Goal: Task Accomplishment & Management: Manage account settings

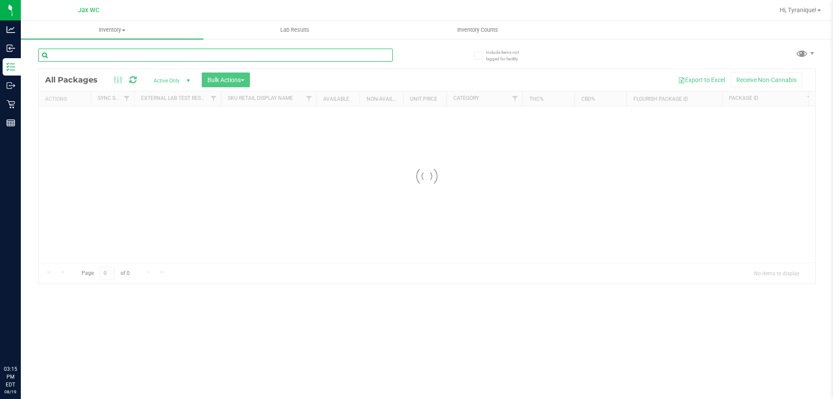
click at [124, 53] on input "text" at bounding box center [215, 55] width 354 height 13
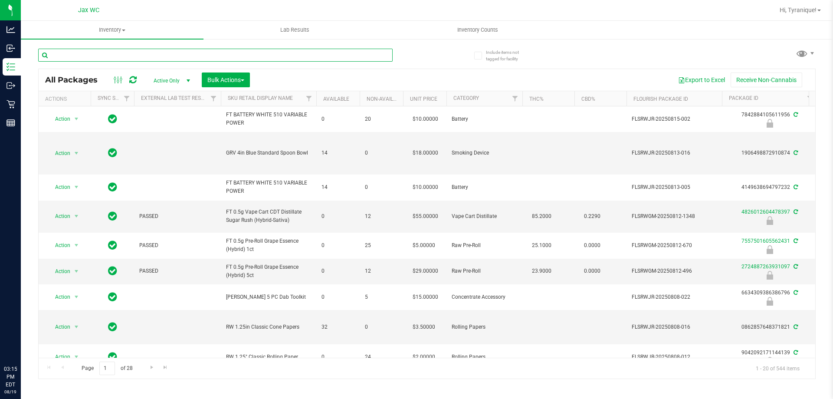
paste input "FEB25JEL02-0227"
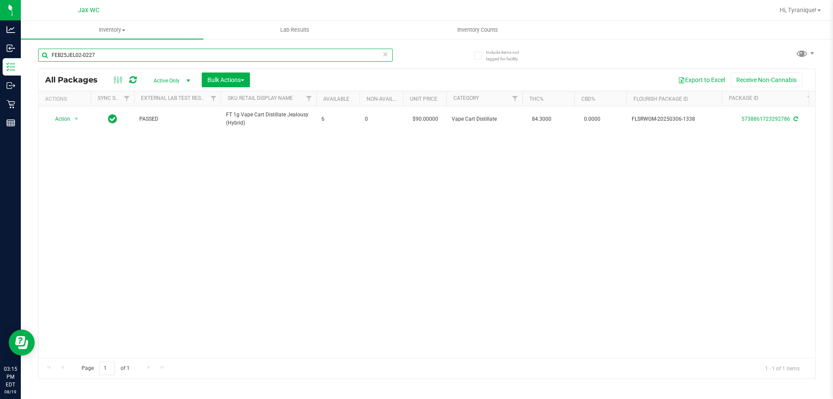
type input "FEB25JEL02-0227"
click at [282, 161] on div "Action Action Adjust qty Create package Edit attributes Global inventory Locate…" at bounding box center [427, 231] width 777 height 251
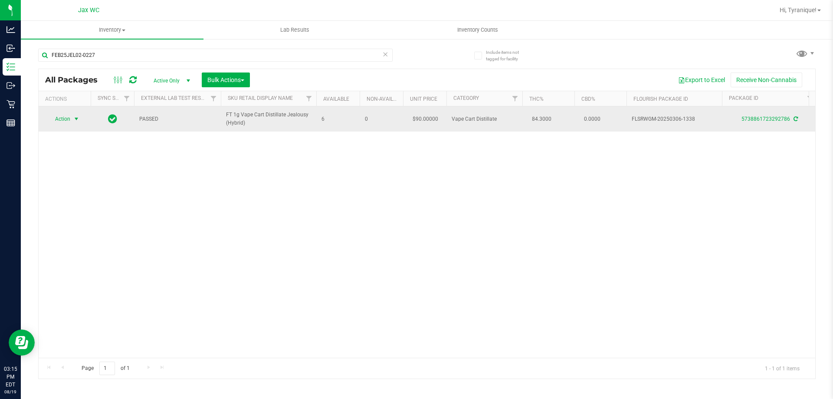
click at [72, 120] on span "select" at bounding box center [76, 119] width 11 height 12
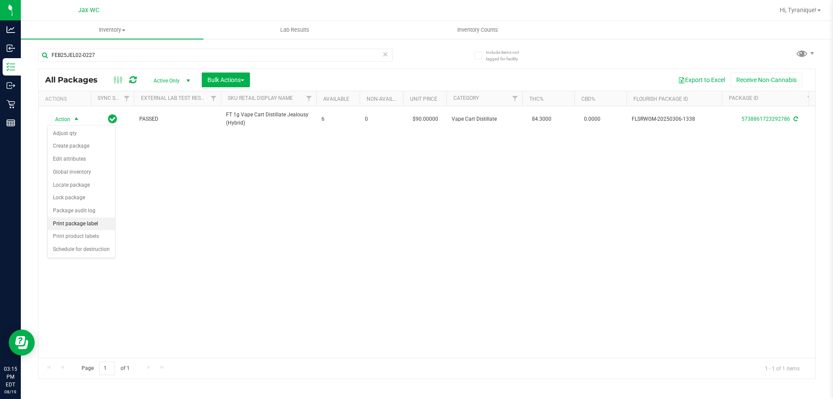
click at [89, 225] on li "Print package label" at bounding box center [81, 223] width 67 height 13
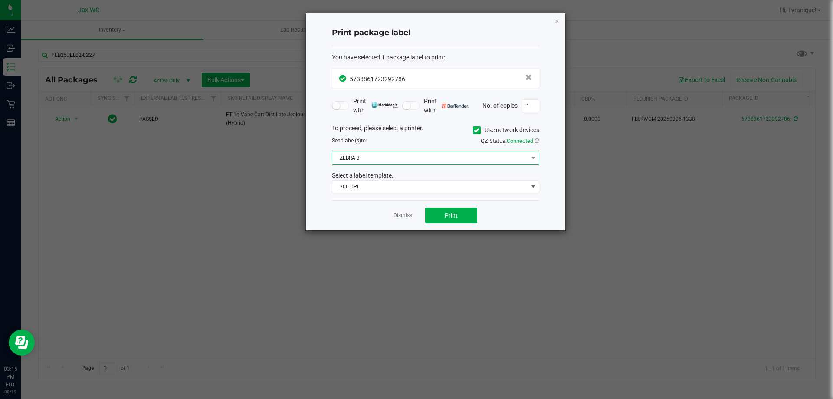
click at [386, 157] on span "ZEBRA-3" at bounding box center [430, 158] width 196 height 12
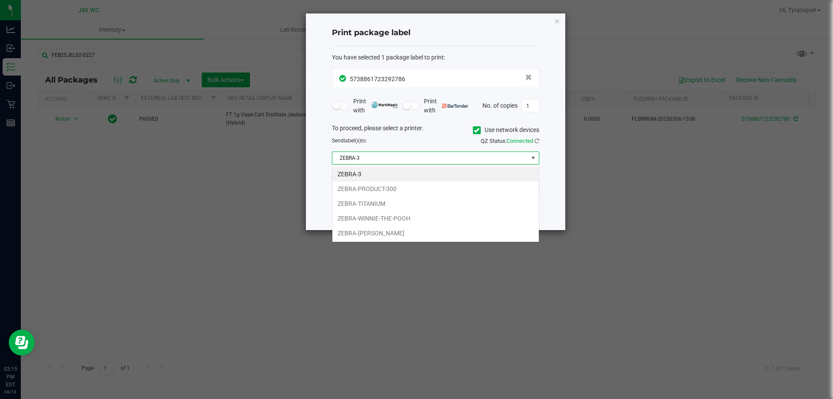
scroll to position [13, 207]
click at [396, 230] on li "ZEBRA-YOHANNA-LOGAN" at bounding box center [435, 233] width 207 height 15
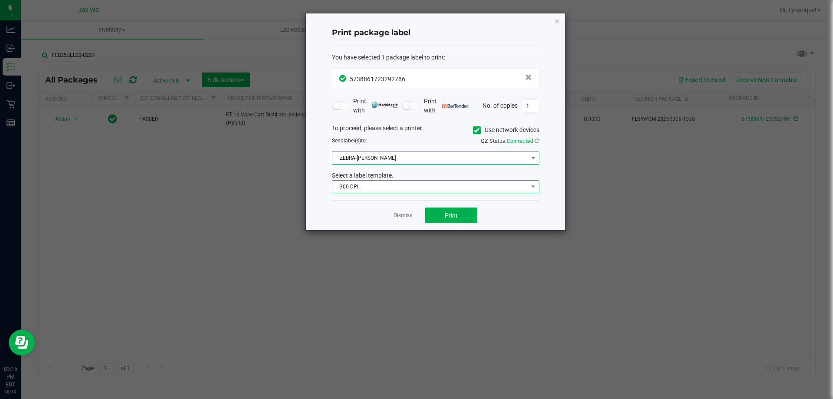
click at [392, 183] on span "300 DPI" at bounding box center [430, 187] width 196 height 12
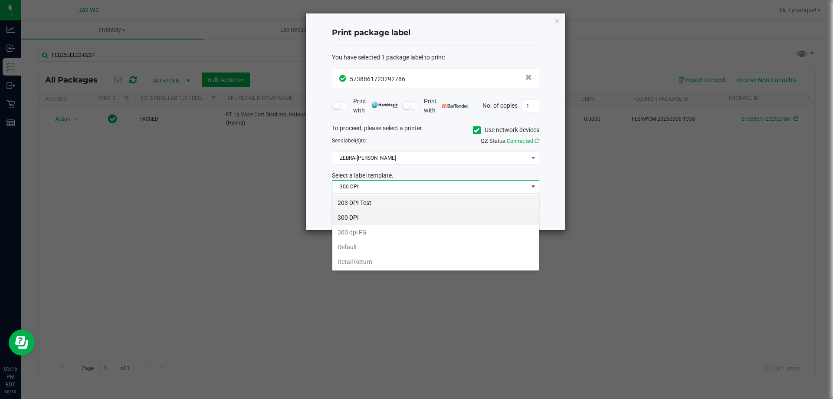
click at [384, 200] on li "203 DPI Test" at bounding box center [435, 202] width 207 height 15
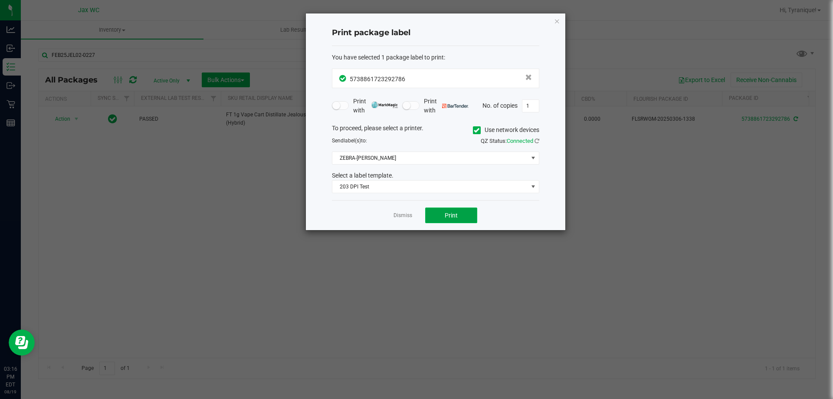
click at [466, 217] on button "Print" at bounding box center [451, 215] width 52 height 16
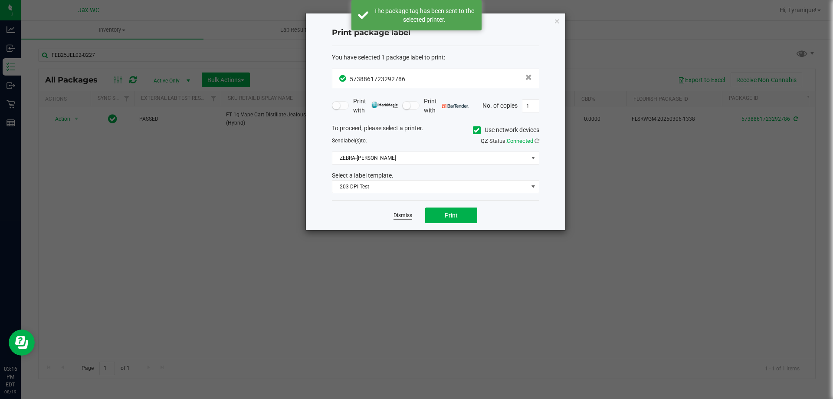
click at [400, 214] on link "Dismiss" at bounding box center [403, 215] width 19 height 7
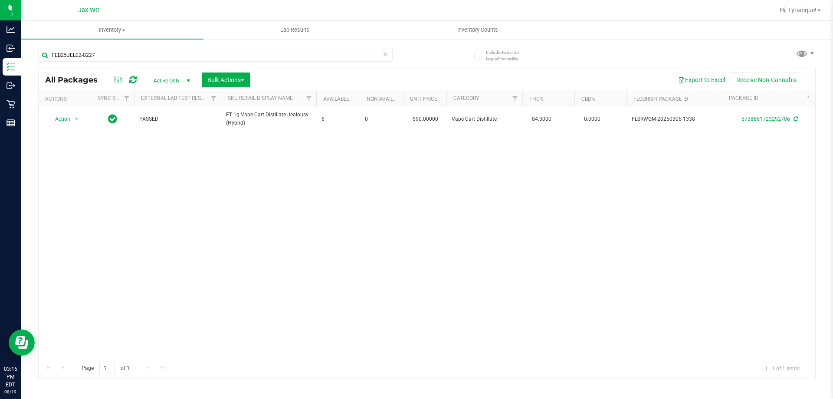
click at [384, 56] on icon at bounding box center [385, 54] width 6 height 10
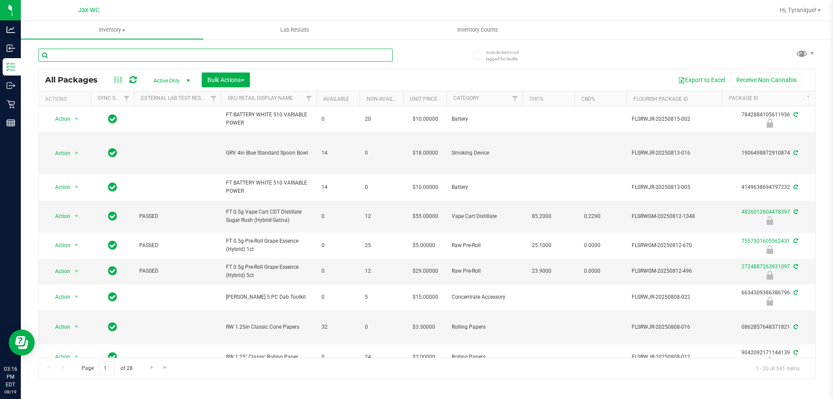
click at [172, 55] on input "text" at bounding box center [215, 55] width 354 height 13
paste input "SEP23BZK03B-0926"
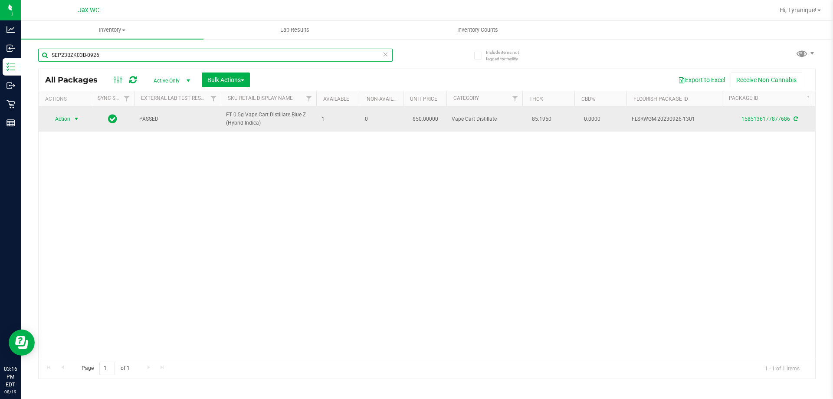
type input "SEP23BZK03B-0926"
click at [59, 122] on span "Action" at bounding box center [58, 119] width 23 height 12
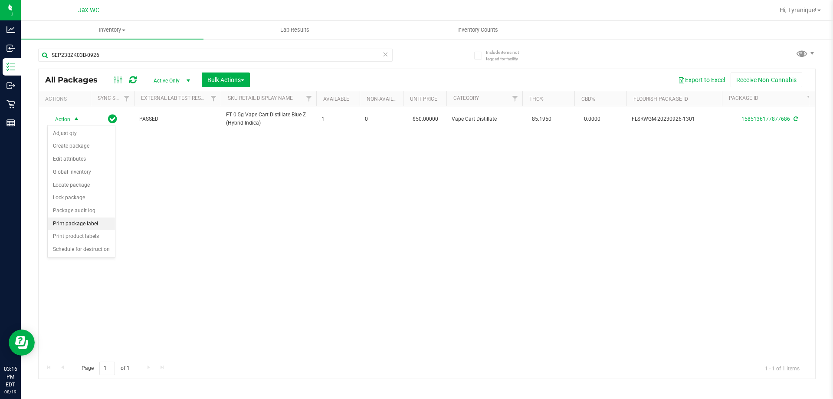
click at [90, 225] on li "Print package label" at bounding box center [81, 223] width 67 height 13
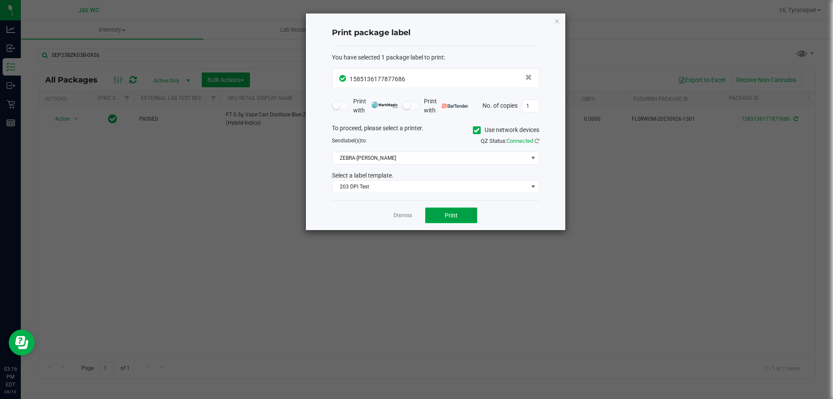
click at [437, 219] on button "Print" at bounding box center [451, 215] width 52 height 16
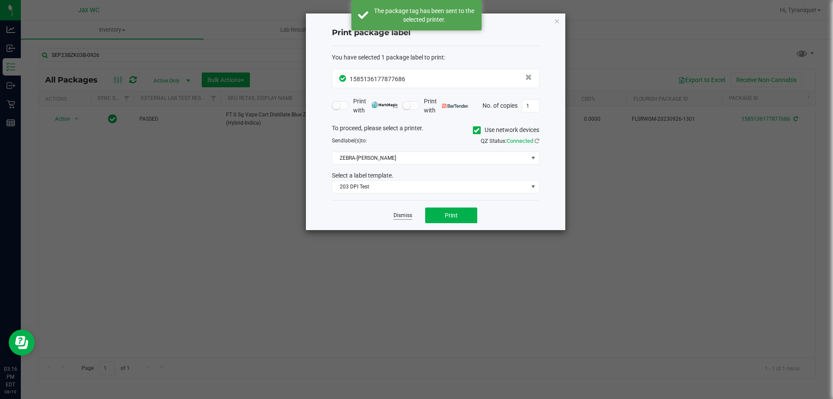
click at [406, 212] on link "Dismiss" at bounding box center [403, 215] width 19 height 7
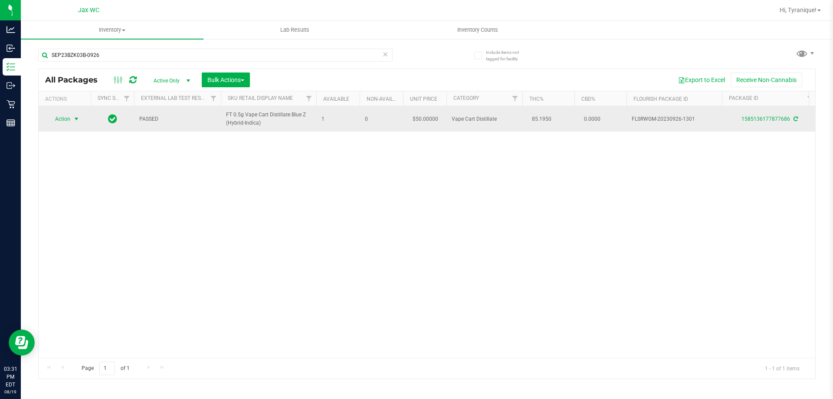
click at [67, 120] on span "Action" at bounding box center [58, 119] width 23 height 12
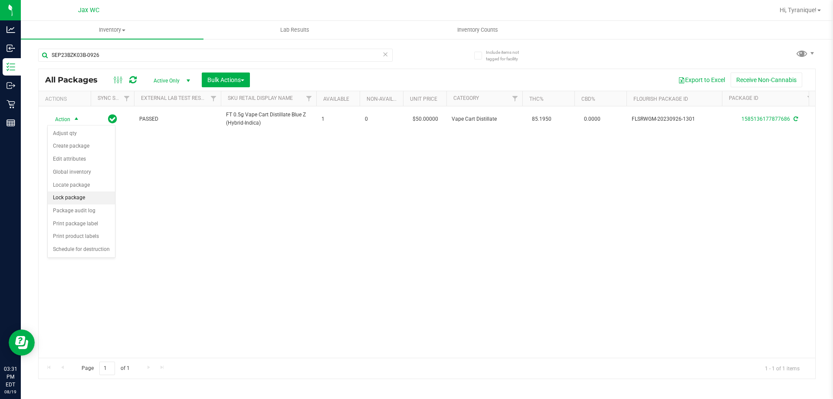
click at [89, 194] on li "Lock package" at bounding box center [81, 197] width 67 height 13
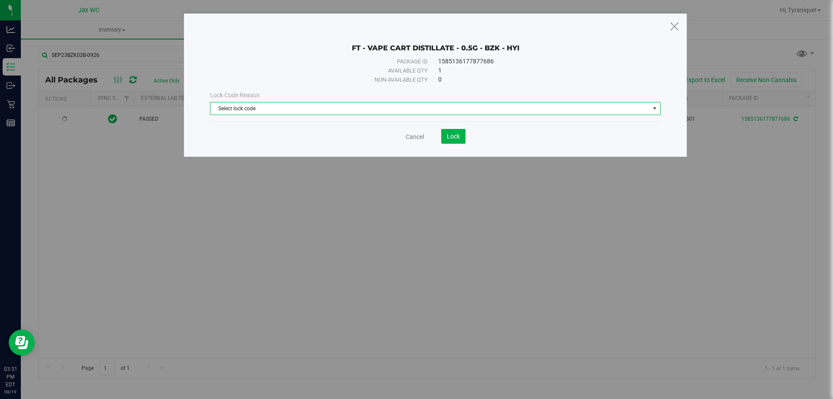
click at [312, 105] on span "Select lock code" at bounding box center [429, 108] width 439 height 12
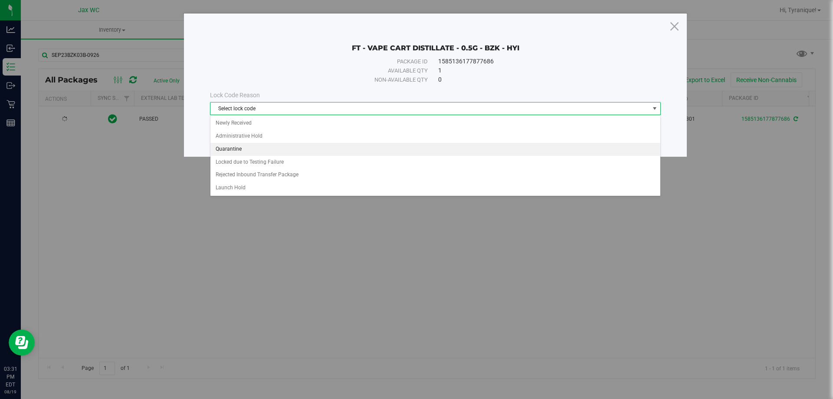
click at [258, 148] on li "Quarantine" at bounding box center [435, 149] width 450 height 13
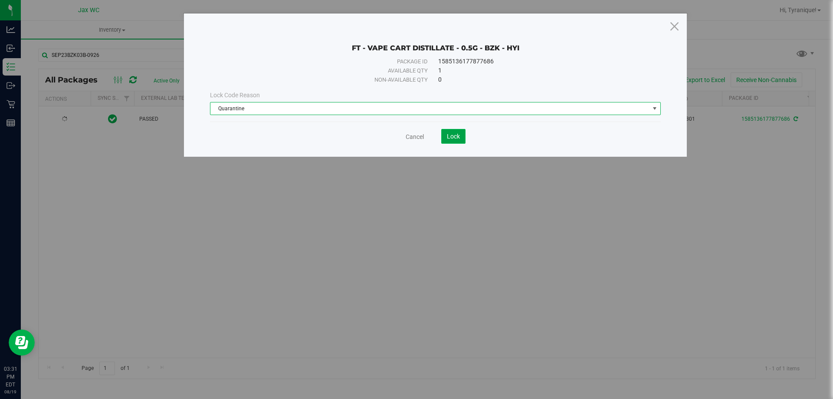
click at [450, 136] on span "Lock" at bounding box center [453, 136] width 13 height 7
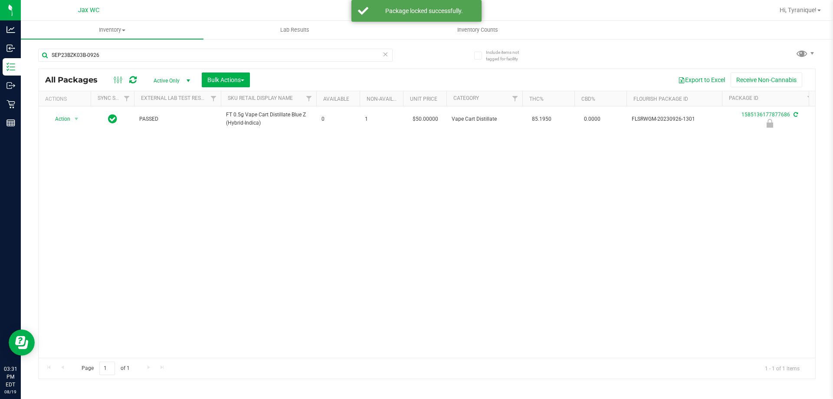
click at [387, 56] on icon at bounding box center [385, 54] width 6 height 10
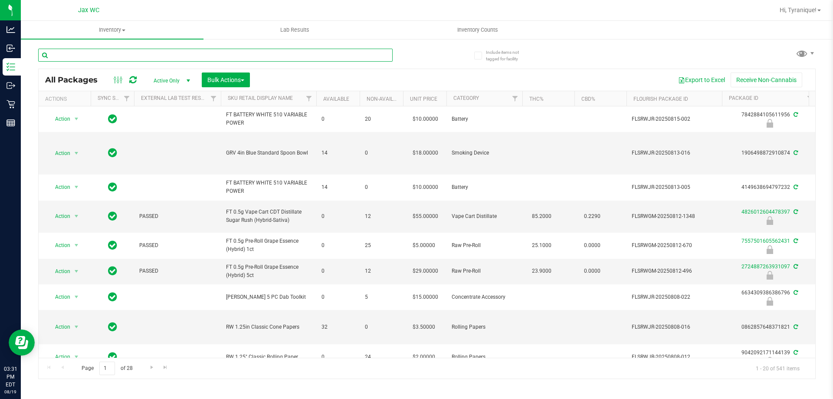
click at [365, 61] on input "text" at bounding box center [215, 55] width 354 height 13
type input "5738861723292786"
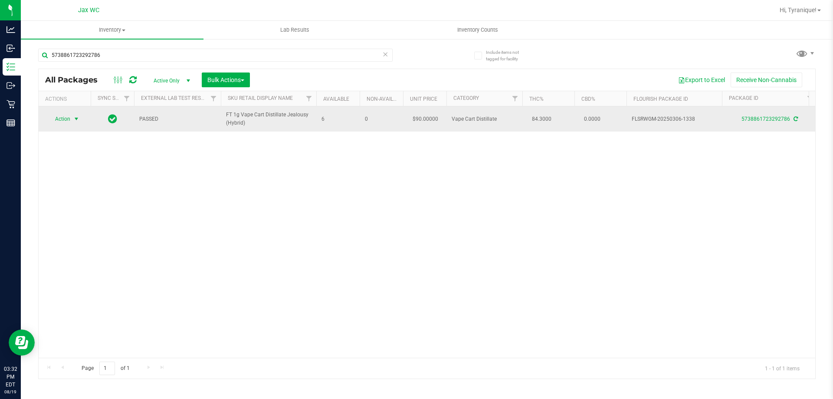
click at [72, 119] on span "select" at bounding box center [76, 119] width 11 height 12
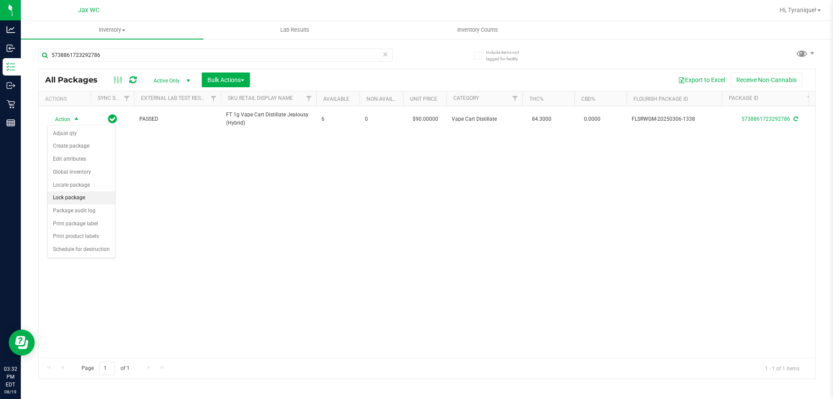
click at [83, 194] on li "Lock package" at bounding box center [81, 197] width 67 height 13
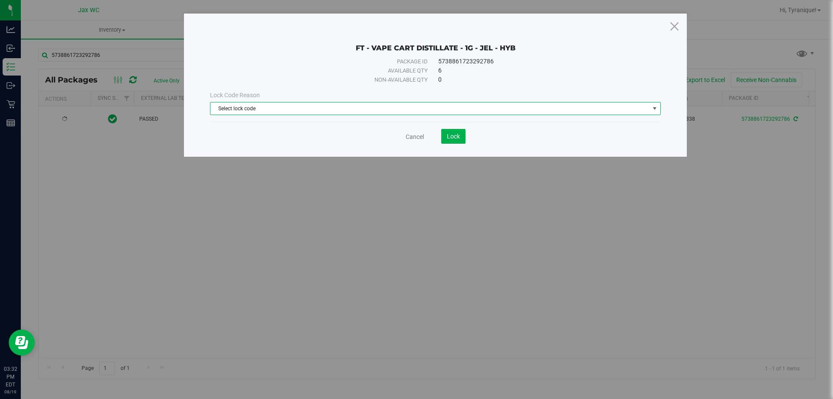
click at [277, 106] on span "Select lock code" at bounding box center [429, 108] width 439 height 12
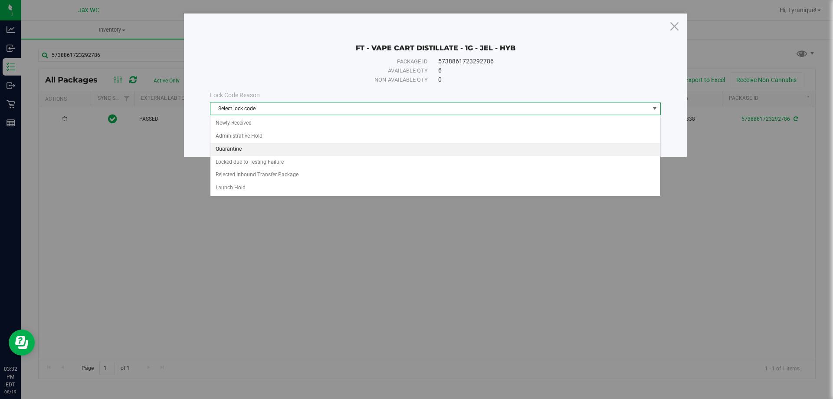
click at [250, 147] on li "Quarantine" at bounding box center [435, 149] width 450 height 13
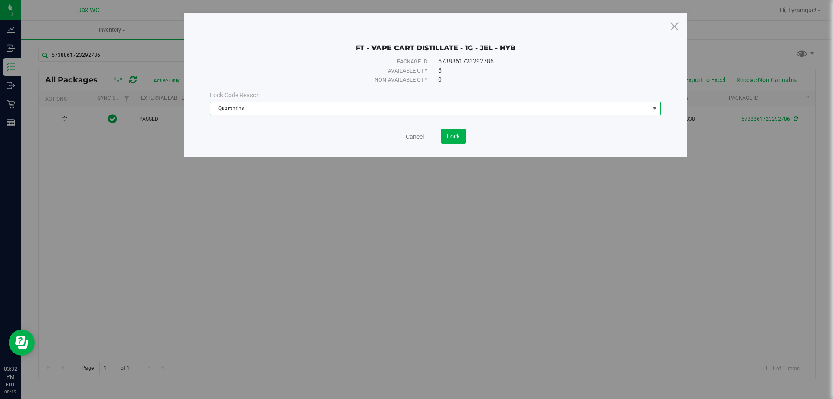
click at [469, 136] on div "Cancel Lock" at bounding box center [435, 136] width 451 height 15
click at [462, 139] on button "Lock" at bounding box center [453, 136] width 24 height 15
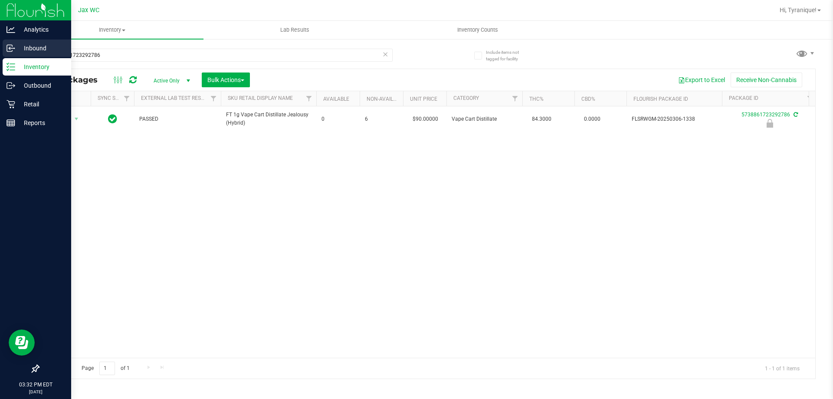
click at [7, 47] on icon at bounding box center [11, 48] width 9 height 9
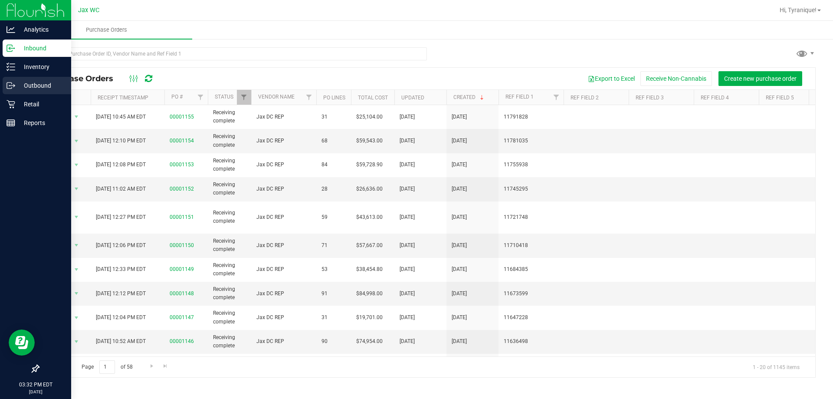
click at [16, 80] on div "Outbound" at bounding box center [37, 85] width 69 height 17
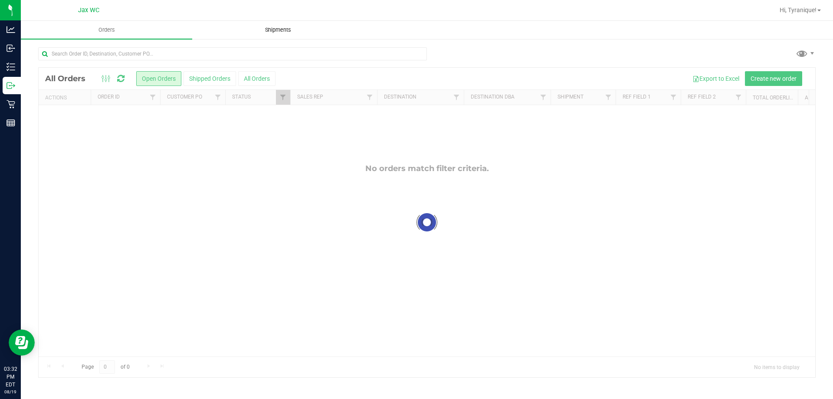
click at [274, 26] on span "Shipments" at bounding box center [277, 30] width 49 height 8
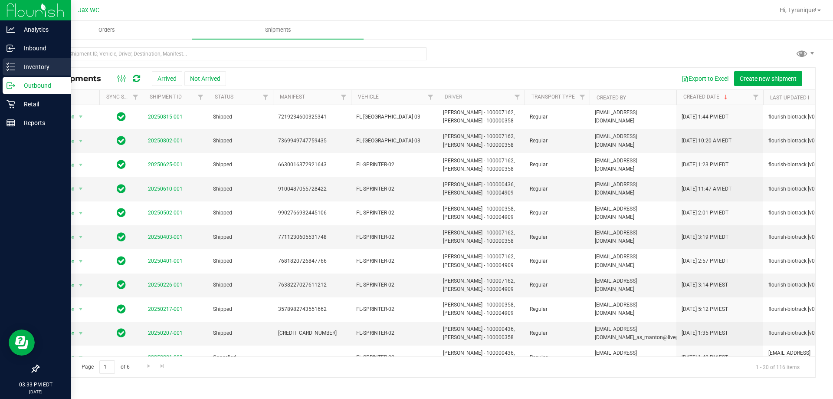
click at [14, 65] on icon at bounding box center [11, 66] width 9 height 9
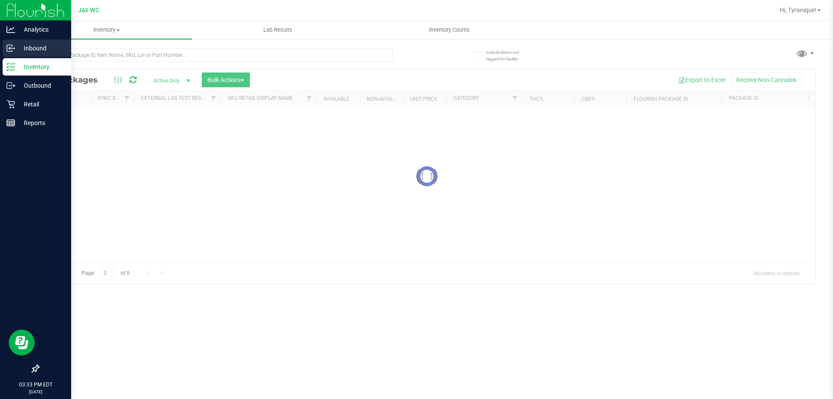
click at [22, 50] on p "Inbound" at bounding box center [41, 48] width 52 height 10
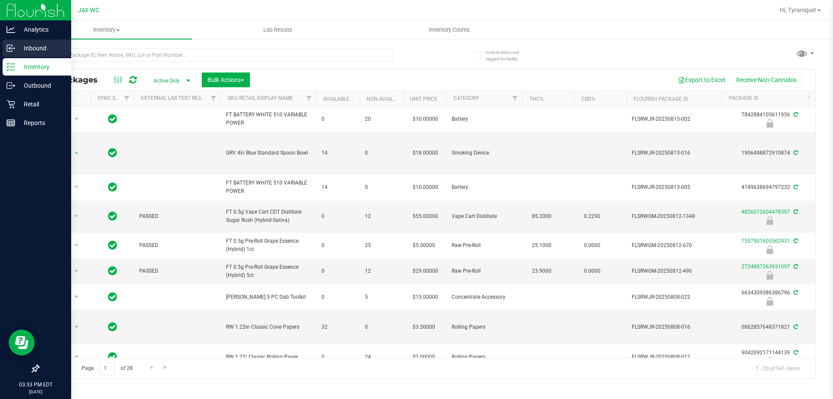
click at [28, 48] on p "Inbound" at bounding box center [41, 48] width 52 height 10
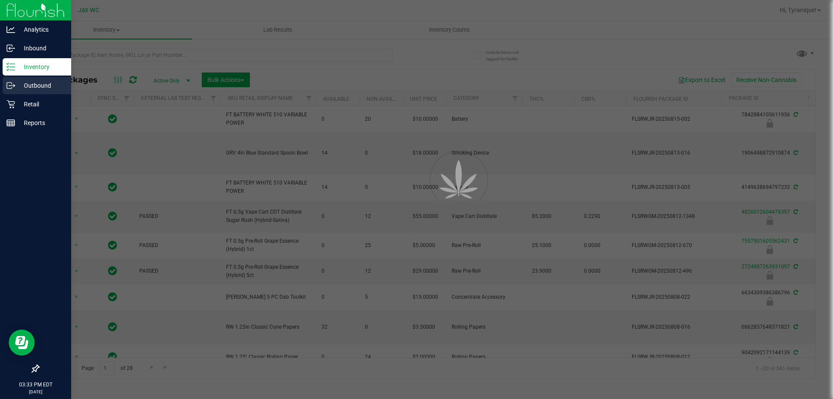
click at [35, 87] on p "Outbound" at bounding box center [41, 85] width 52 height 10
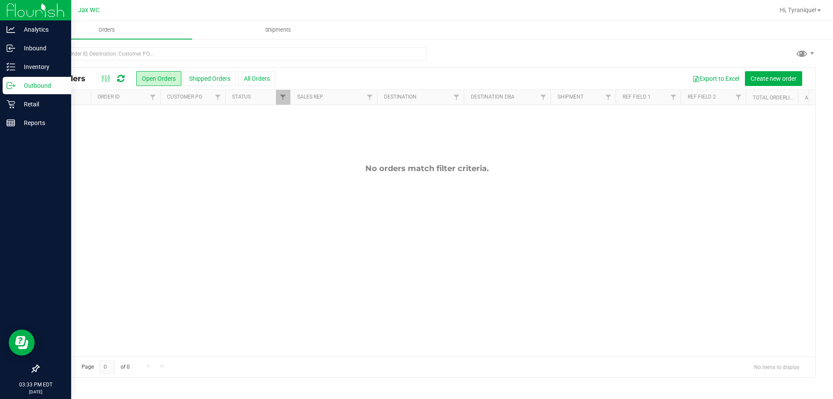
click at [14, 85] on icon at bounding box center [13, 84] width 1 height 1
click at [45, 62] on p "Inventory" at bounding box center [41, 67] width 52 height 10
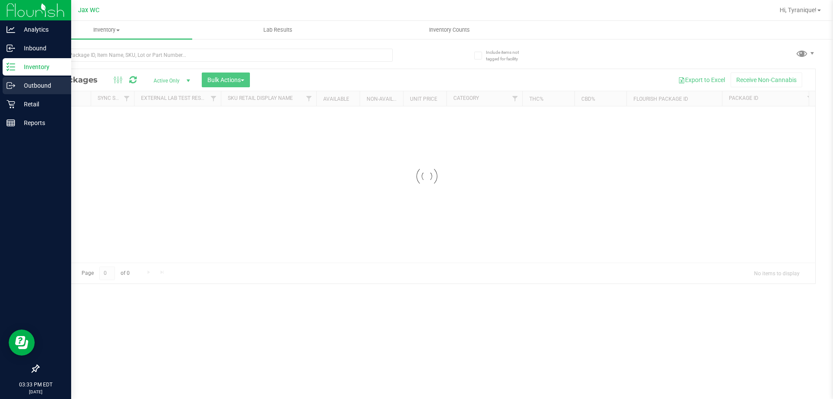
click at [47, 85] on p "Outbound" at bounding box center [41, 85] width 52 height 10
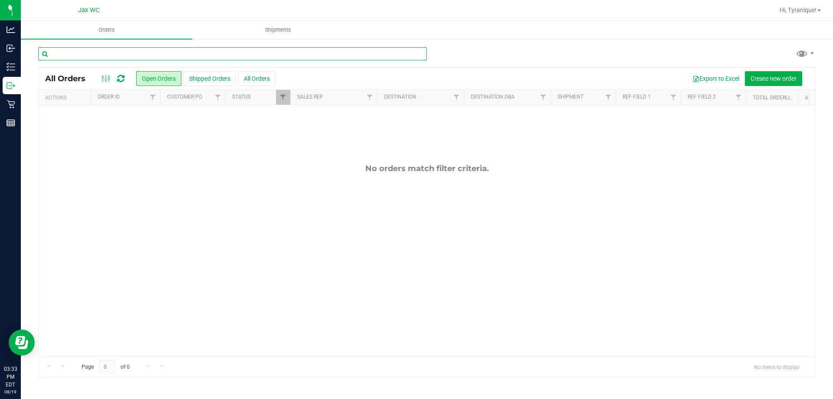
click at [357, 50] on input "text" at bounding box center [232, 53] width 389 height 13
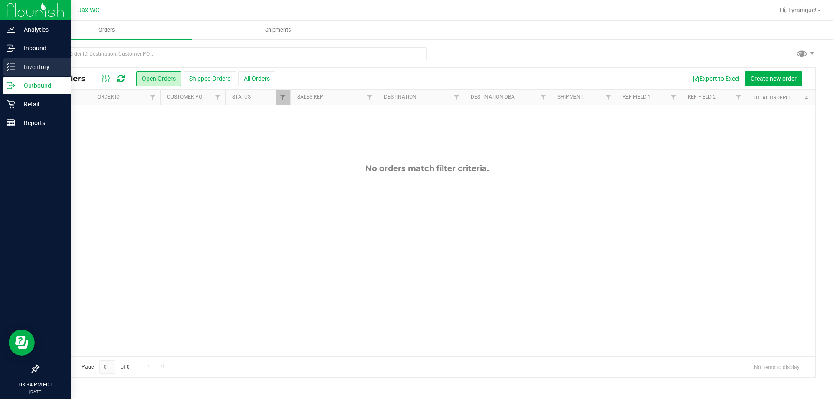
click at [24, 69] on p "Inventory" at bounding box center [41, 67] width 52 height 10
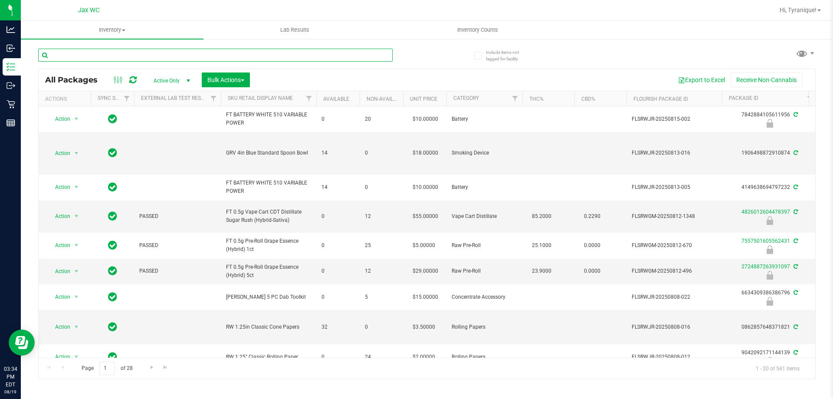
drag, startPoint x: 151, startPoint y: 49, endPoint x: 121, endPoint y: 60, distance: 31.7
click at [121, 60] on input "text" at bounding box center [215, 55] width 354 height 13
paste input "FEB25JEL02-0227"
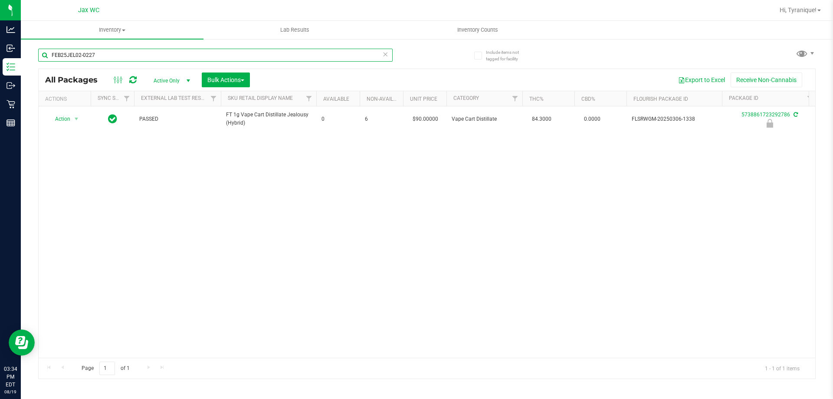
type input "FEB25JEL02-0227"
click at [210, 212] on div "Action Action Edit attributes Global inventory Locate package Package audit log…" at bounding box center [427, 231] width 777 height 251
click at [387, 59] on icon at bounding box center [385, 54] width 6 height 10
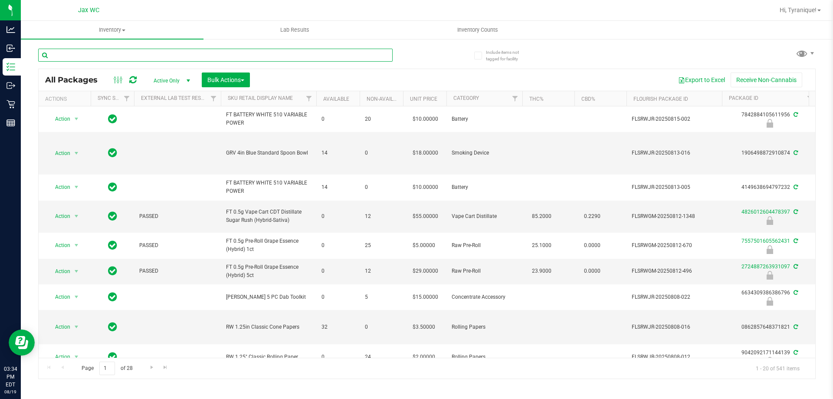
click at [355, 56] on input "text" at bounding box center [215, 55] width 354 height 13
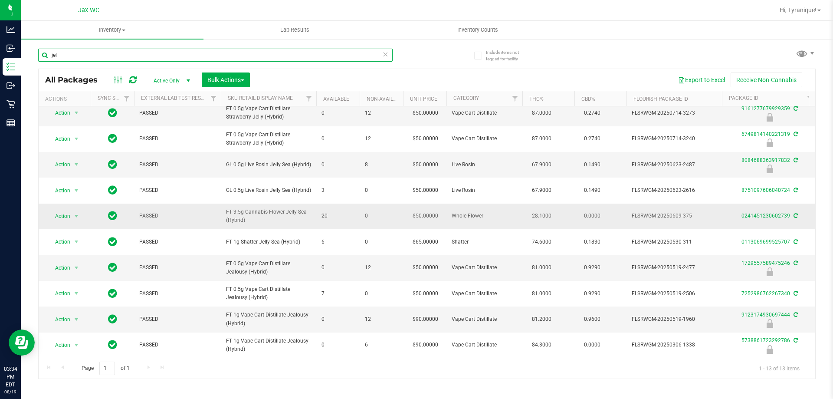
scroll to position [90, 0]
type input "jel"
click at [383, 55] on icon at bounding box center [385, 54] width 6 height 10
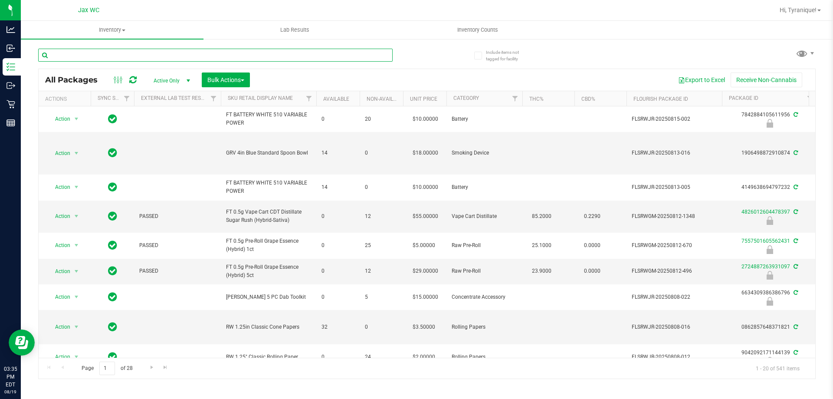
click at [363, 58] on input "text" at bounding box center [215, 55] width 354 height 13
type input "5738861723292786"
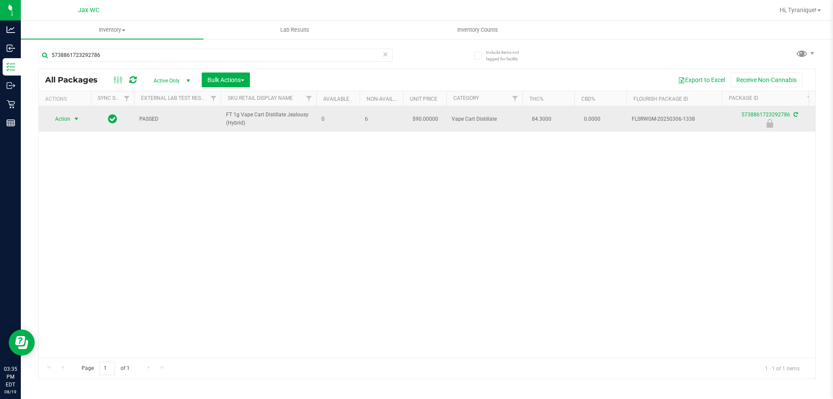
click at [67, 118] on span "Action" at bounding box center [58, 119] width 23 height 12
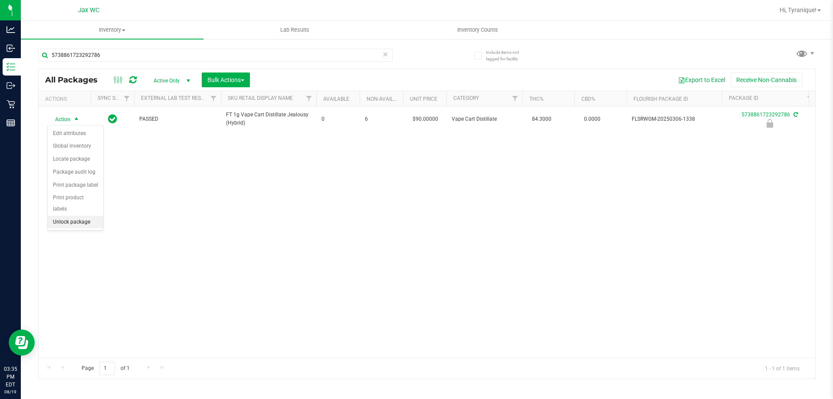
click at [72, 216] on li "Unlock package" at bounding box center [76, 222] width 56 height 13
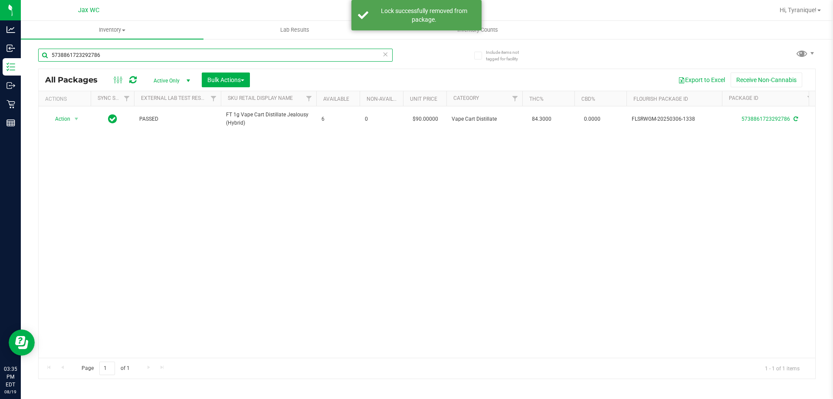
click at [171, 52] on input "5738861723292786" at bounding box center [215, 55] width 354 height 13
type input "1585136177877686"
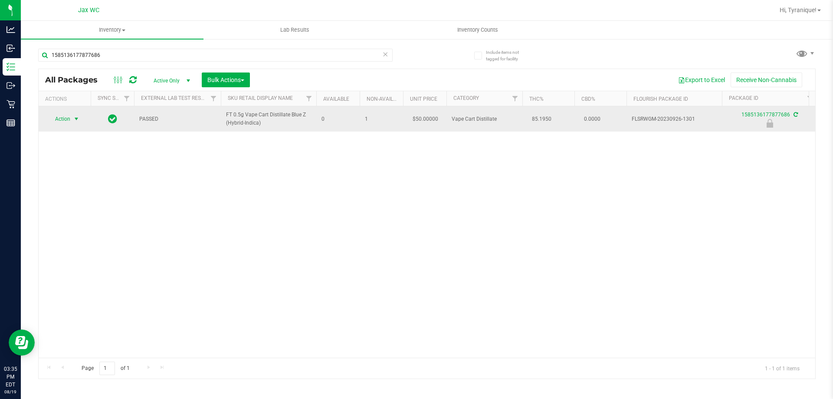
click at [70, 118] on span "Action" at bounding box center [58, 119] width 23 height 12
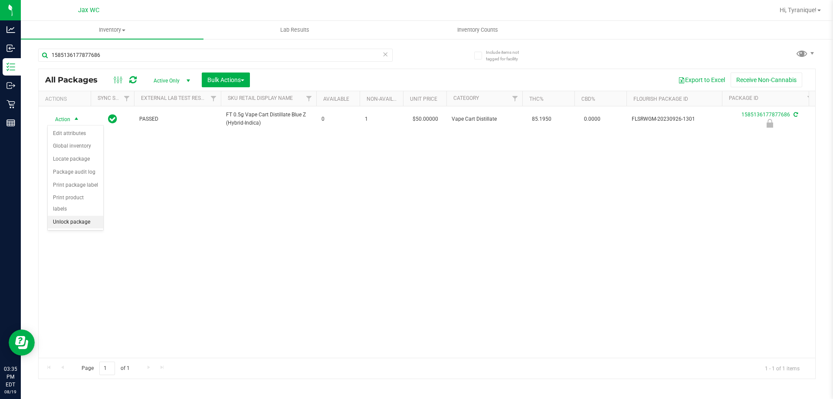
click at [73, 216] on li "Unlock package" at bounding box center [76, 222] width 56 height 13
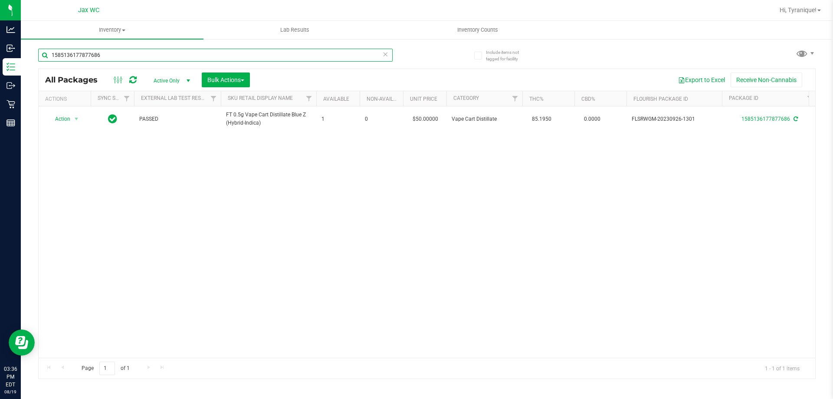
click at [173, 57] on input "1585136177877686" at bounding box center [215, 55] width 354 height 13
type input "5738861723292786"
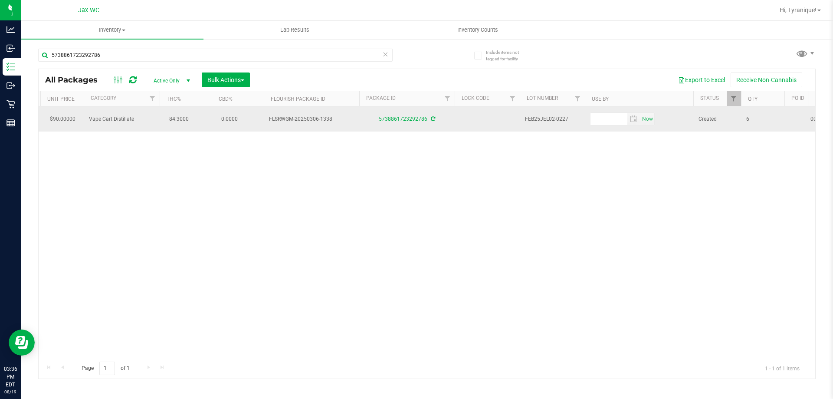
click at [532, 115] on span "FEB25JEL02-0227" at bounding box center [552, 119] width 55 height 8
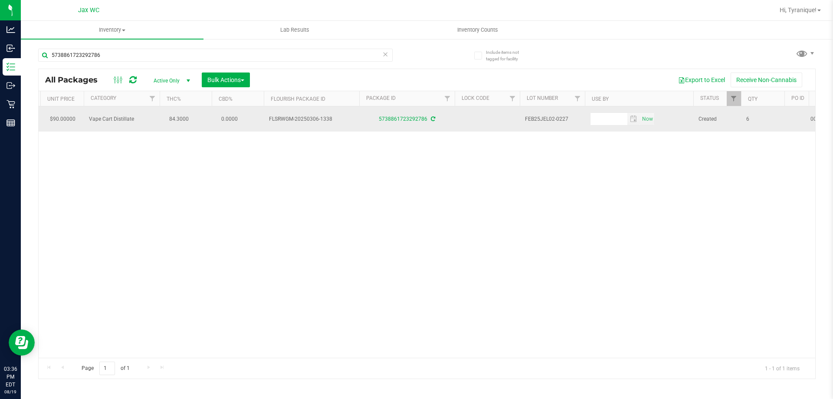
click at [530, 118] on span "FEB25JEL02-0227" at bounding box center [552, 119] width 55 height 8
copy tr "FEB25JEL02-0227"
click at [371, 118] on div "5738861723292786" at bounding box center [407, 119] width 98 height 8
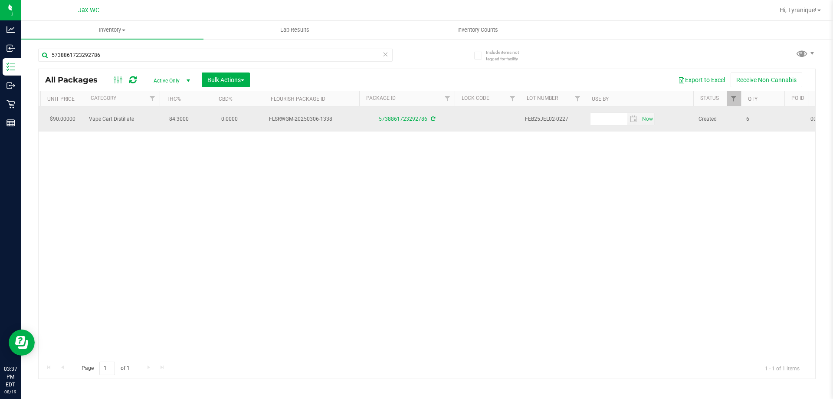
click at [372, 118] on div "5738861723292786" at bounding box center [407, 119] width 98 height 8
copy link "5738861723292786"
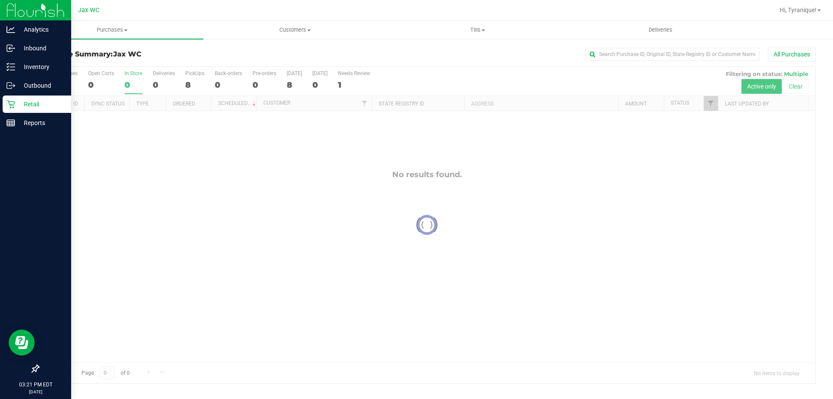
click at [12, 107] on icon at bounding box center [11, 104] width 9 height 9
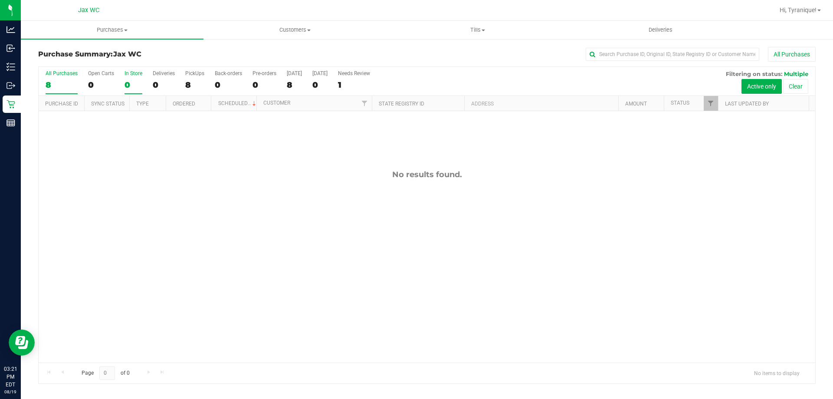
click at [58, 84] on div "8" at bounding box center [62, 85] width 32 height 10
click at [0, 0] on input "All Purchases 8" at bounding box center [0, 0] width 0 height 0
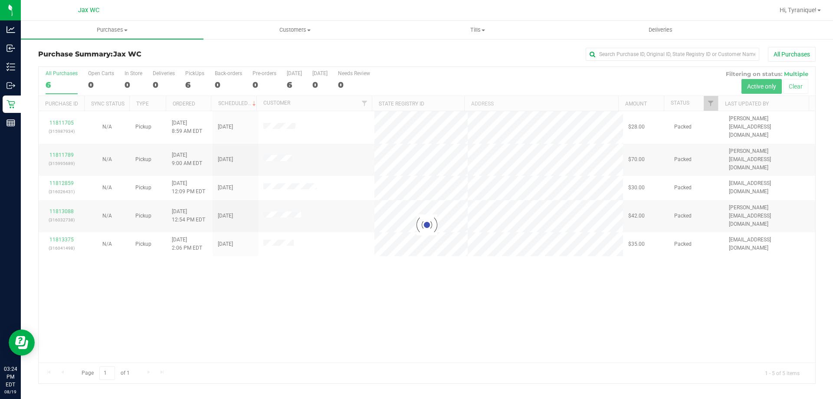
click at [271, 272] on div at bounding box center [427, 225] width 777 height 316
